Goal: Find specific page/section: Find specific page/section

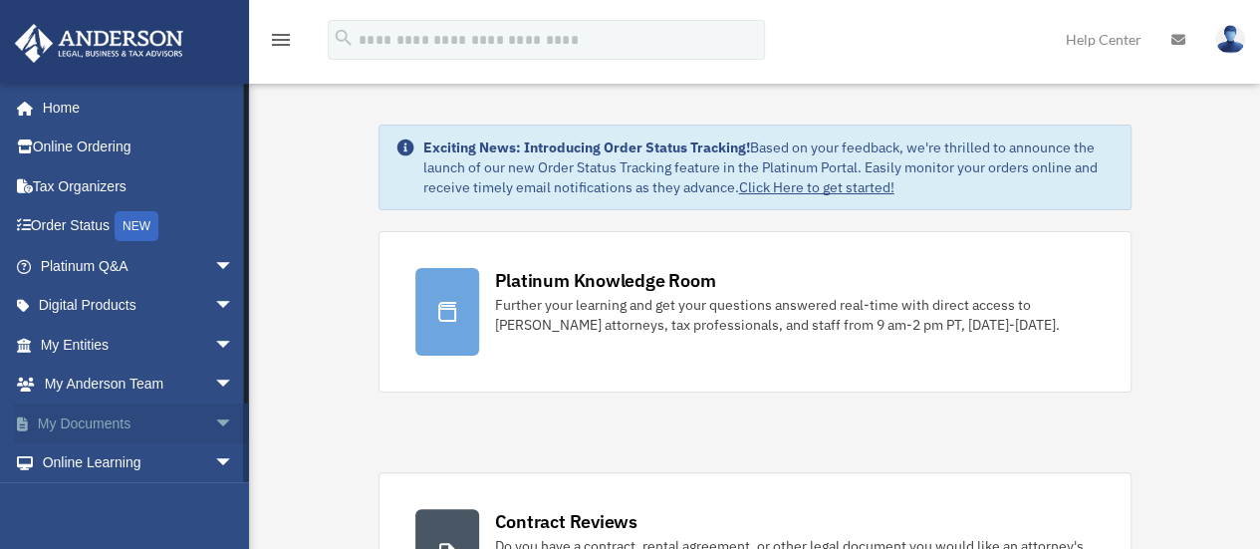
click at [214, 423] on span "arrow_drop_down" at bounding box center [234, 423] width 40 height 41
click at [83, 460] on link "Box" at bounding box center [146, 463] width 236 height 40
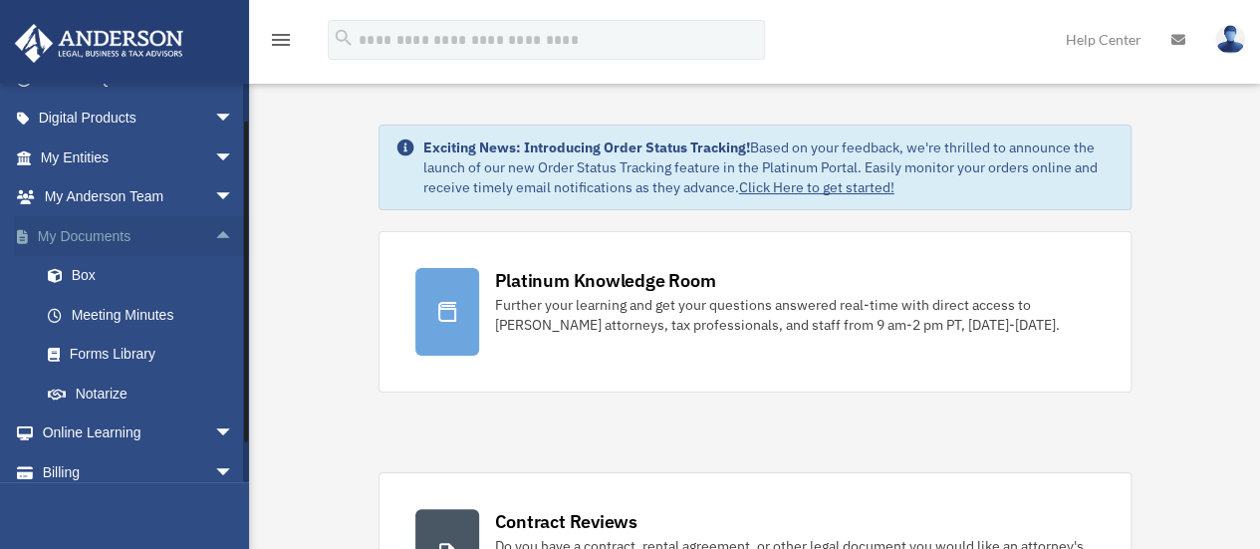
scroll to position [199, 0]
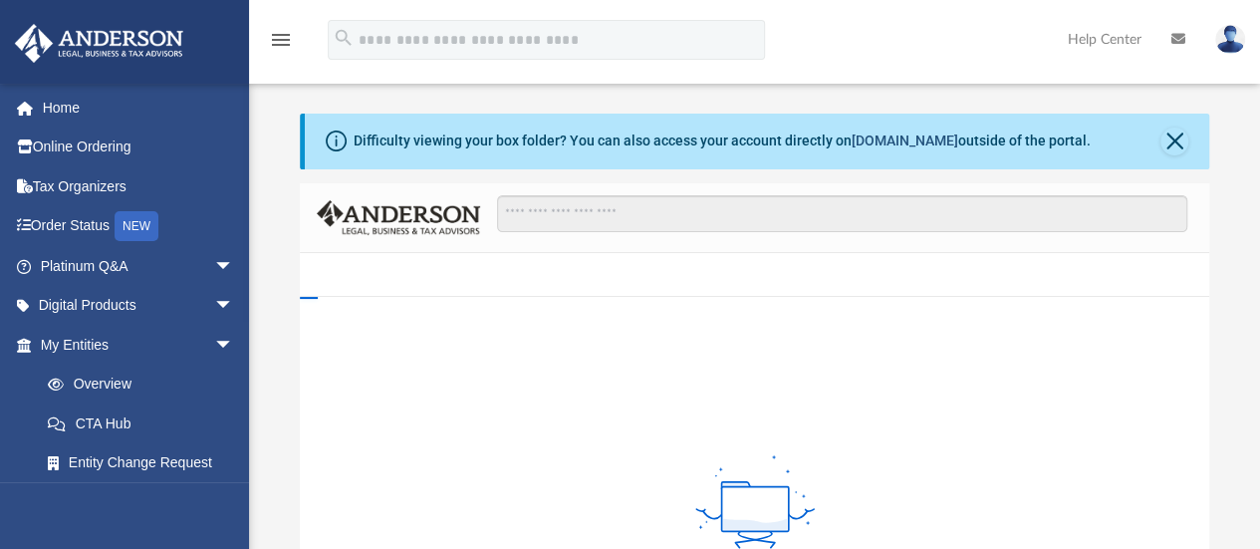
click at [891, 146] on link "box.com" at bounding box center [905, 140] width 107 height 16
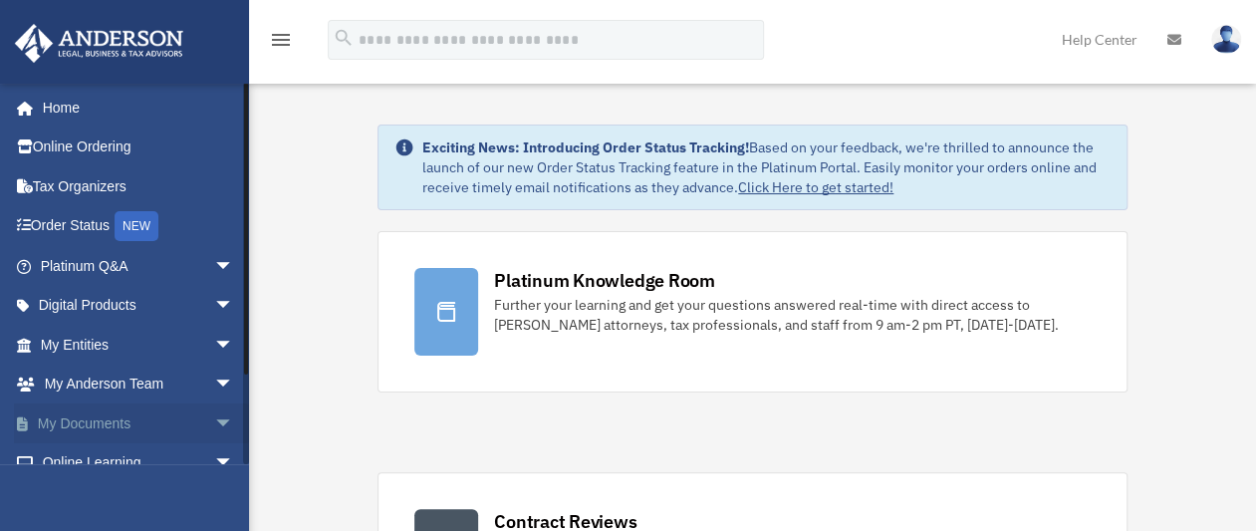
click at [125, 417] on link "My Documents arrow_drop_down" at bounding box center [139, 423] width 250 height 40
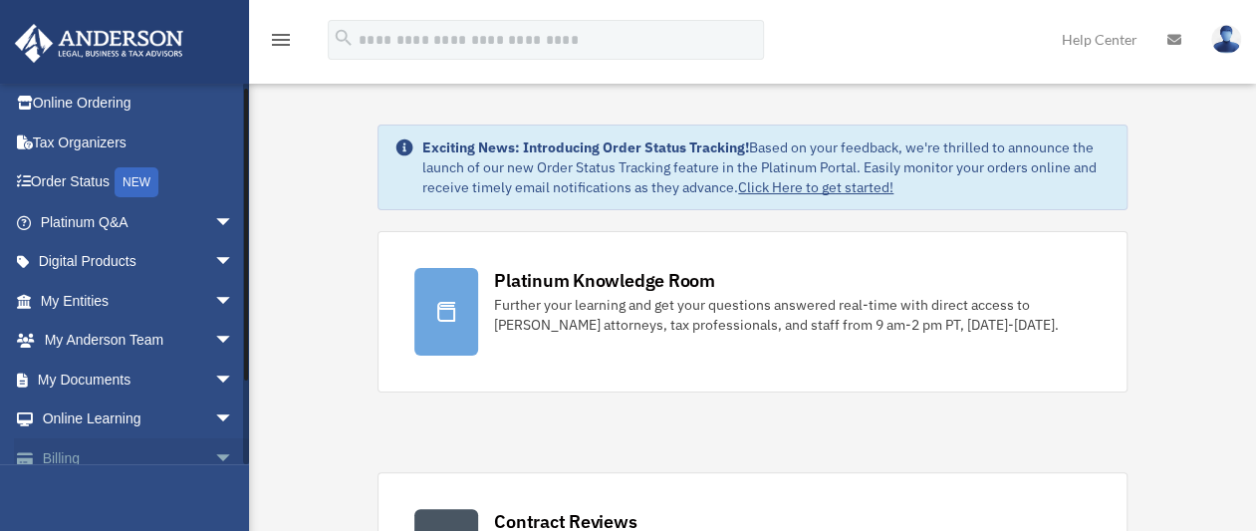
scroll to position [101, 0]
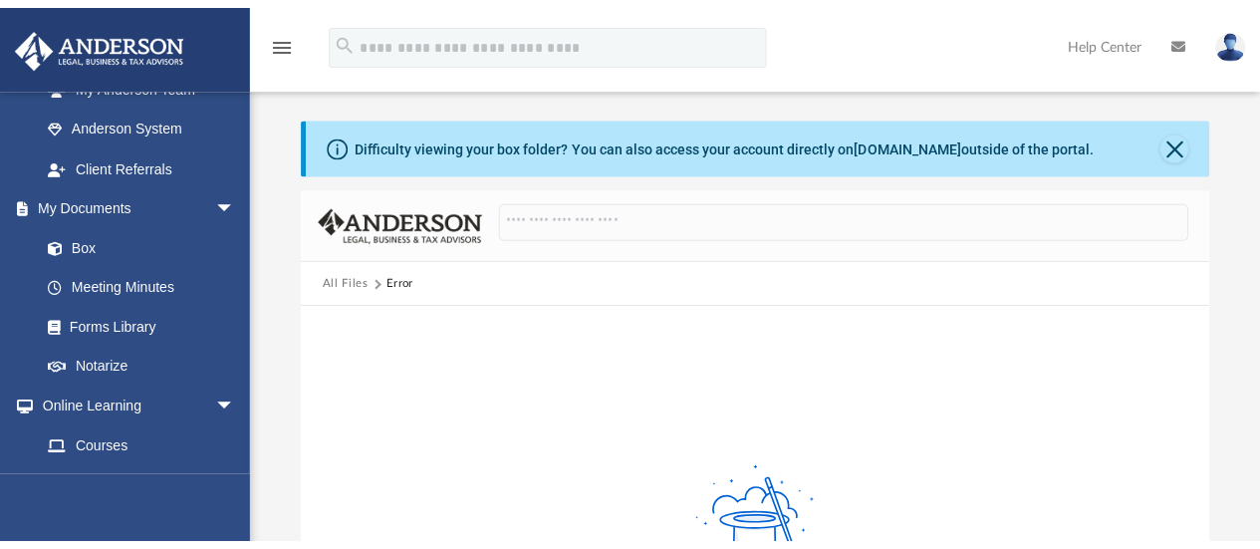
scroll to position [598, 0]
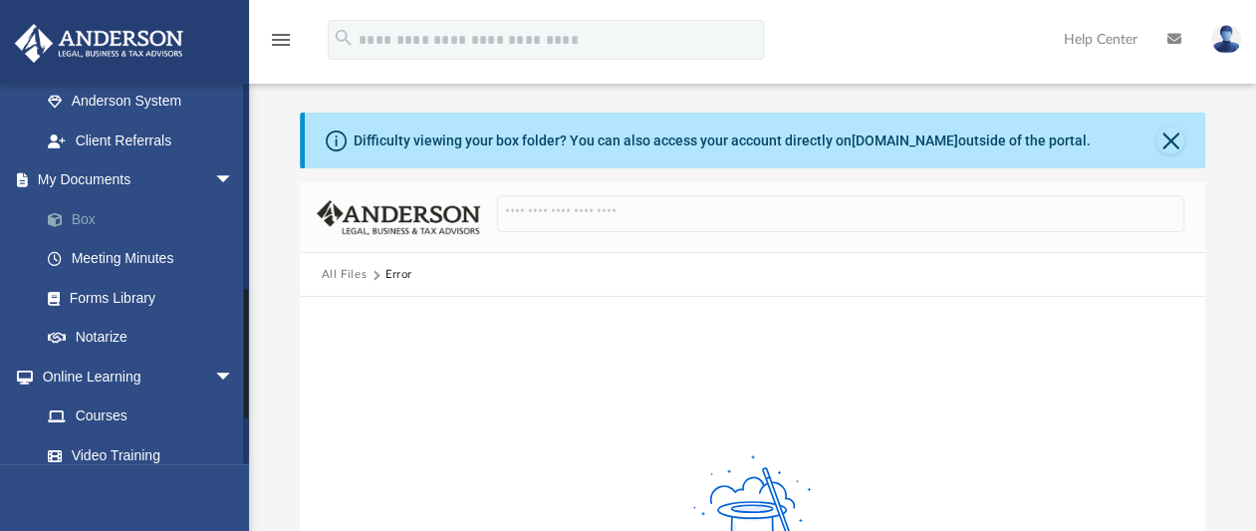
click at [98, 220] on link "Box" at bounding box center [146, 219] width 236 height 40
click at [879, 136] on link "[DOMAIN_NAME]" at bounding box center [905, 140] width 107 height 16
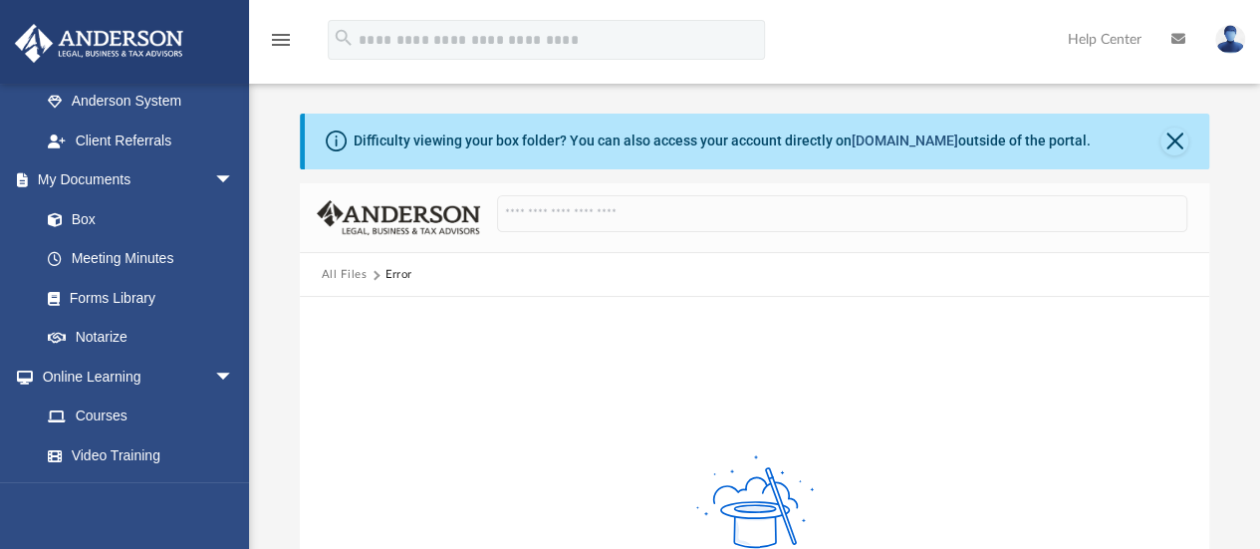
click at [884, 137] on link "[DOMAIN_NAME]" at bounding box center [905, 140] width 107 height 16
